Goal: Task Accomplishment & Management: Manage account settings

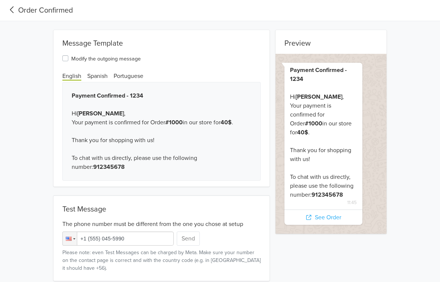
click at [14, 14] on icon at bounding box center [12, 10] width 12 height 10
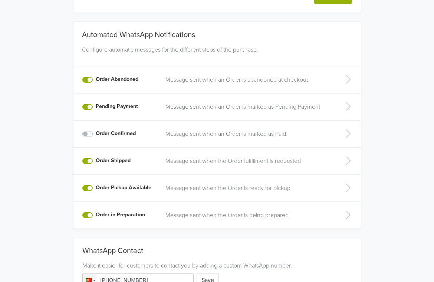
scroll to position [162, 0]
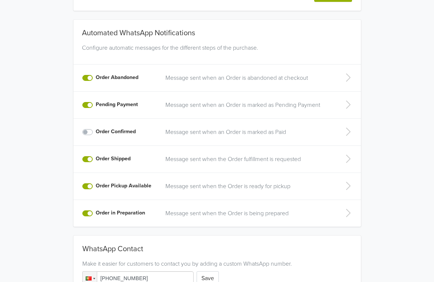
click at [96, 130] on label "Order Confirmed" at bounding box center [116, 132] width 40 height 8
click at [0, 0] on input "Order Confirmed" at bounding box center [0, 0] width 0 height 0
click at [96, 132] on label "Order Confirmed" at bounding box center [116, 132] width 40 height 8
click at [0, 0] on input "Order Confirmed" at bounding box center [0, 0] width 0 height 0
click at [96, 133] on label "Order Confirmed" at bounding box center [116, 132] width 40 height 8
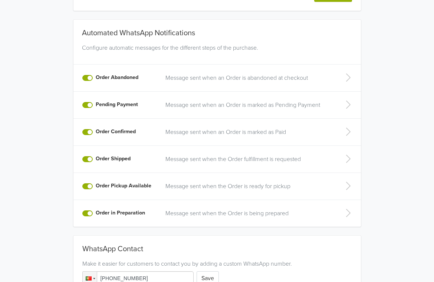
click at [0, 0] on input "Order Confirmed" at bounding box center [0, 0] width 0 height 0
click at [90, 135] on div "Order Confirmed" at bounding box center [119, 132] width 75 height 9
drag, startPoint x: 133, startPoint y: 159, endPoint x: 96, endPoint y: 157, distance: 37.2
click at [96, 157] on div "Order Shipped" at bounding box center [119, 159] width 75 height 9
copy label "Order Shipped"
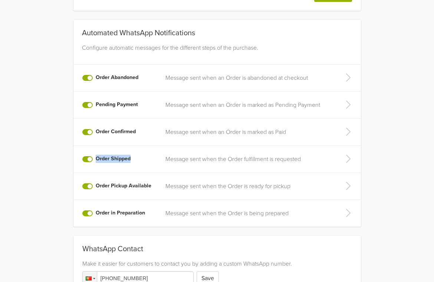
click at [212, 161] on p "Message sent when the Order fulfillment is requested" at bounding box center [247, 159] width 165 height 9
